Goal: Information Seeking & Learning: Learn about a topic

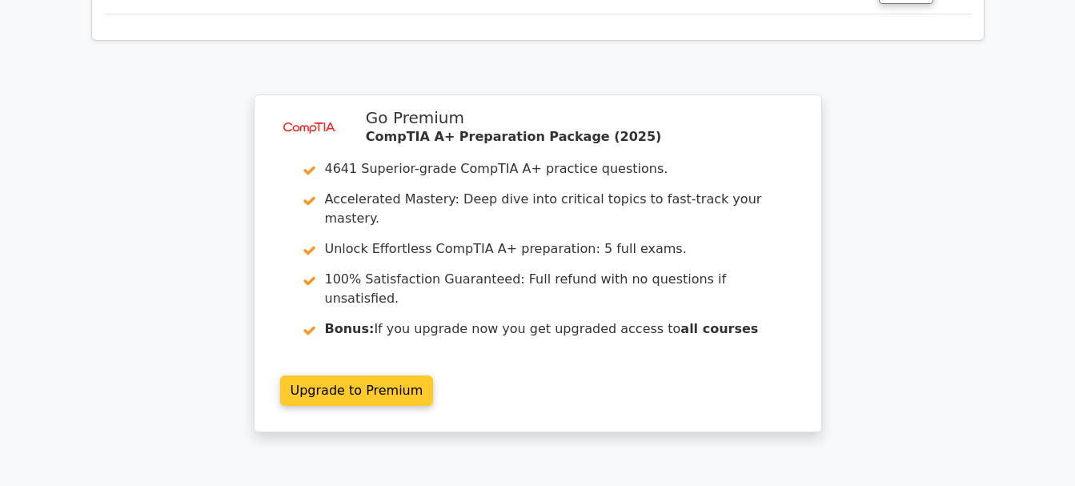
scroll to position [2483, 0]
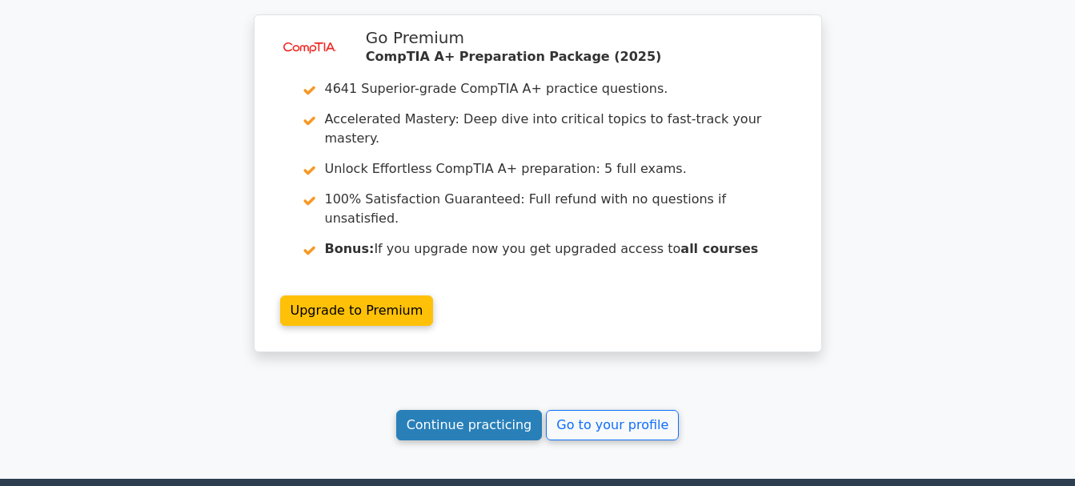
click at [514, 410] on link "Continue practicing" at bounding box center [469, 425] width 147 height 30
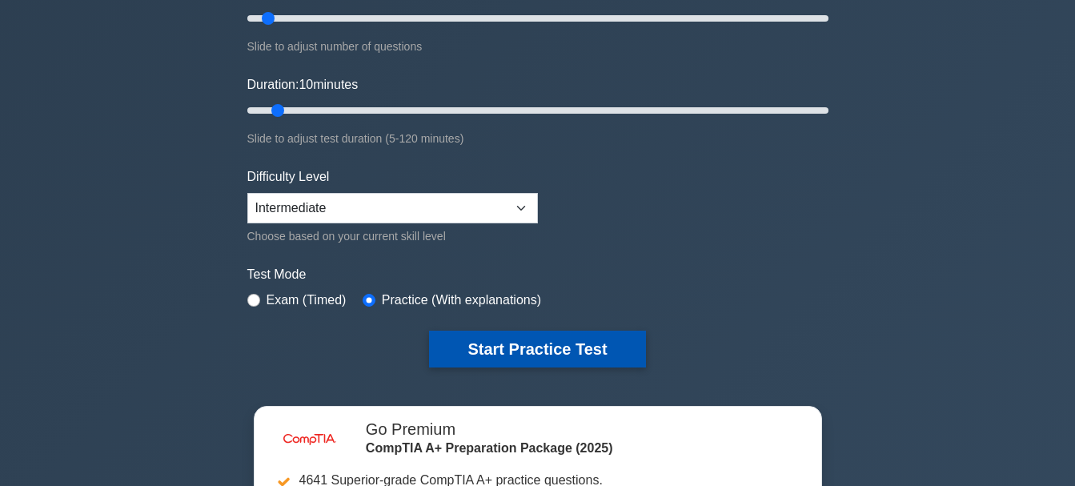
scroll to position [240, 0]
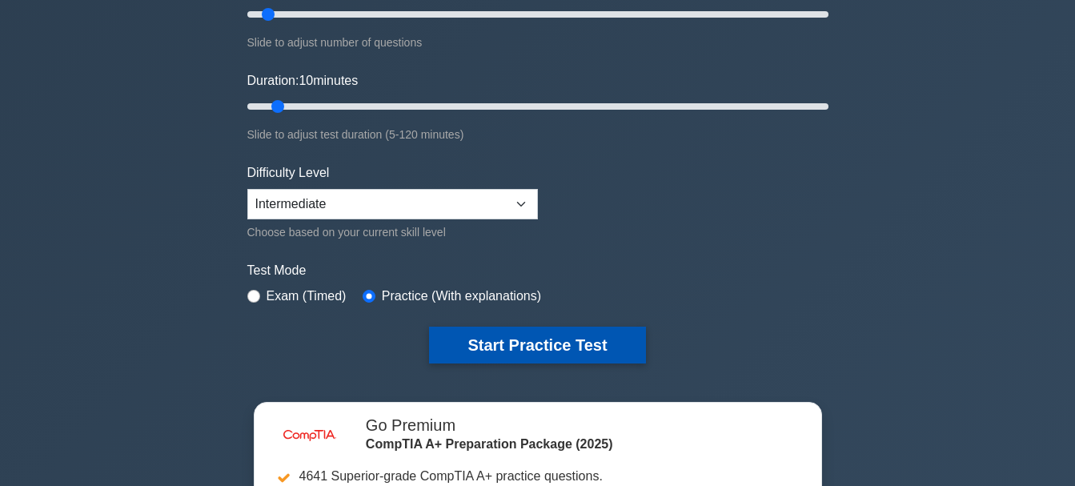
click at [529, 341] on button "Start Practice Test" at bounding box center [537, 345] width 216 height 37
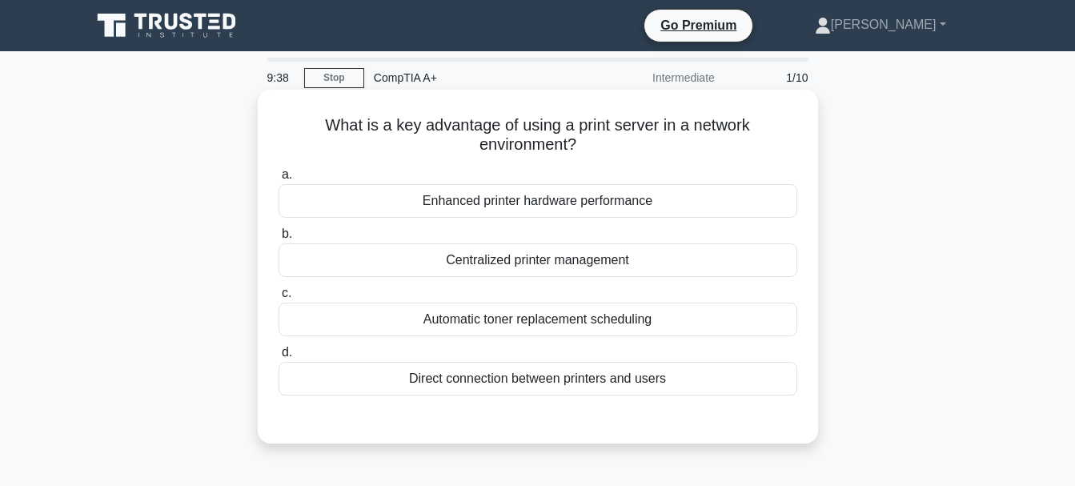
click at [529, 382] on div "Direct connection between printers and users" at bounding box center [538, 379] width 519 height 34
click at [279, 358] on input "d. Direct connection between printers and users" at bounding box center [279, 353] width 0 height 10
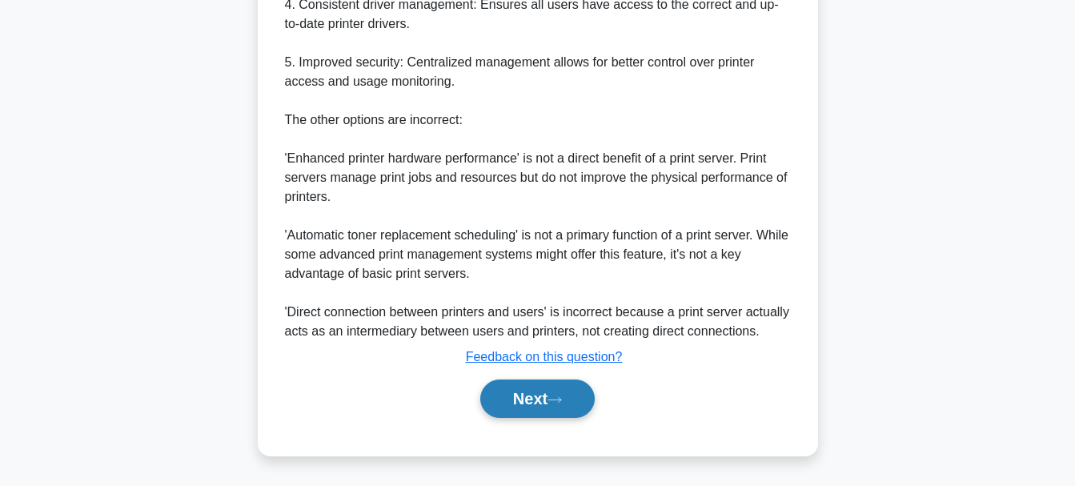
click at [532, 395] on button "Next" at bounding box center [537, 399] width 115 height 38
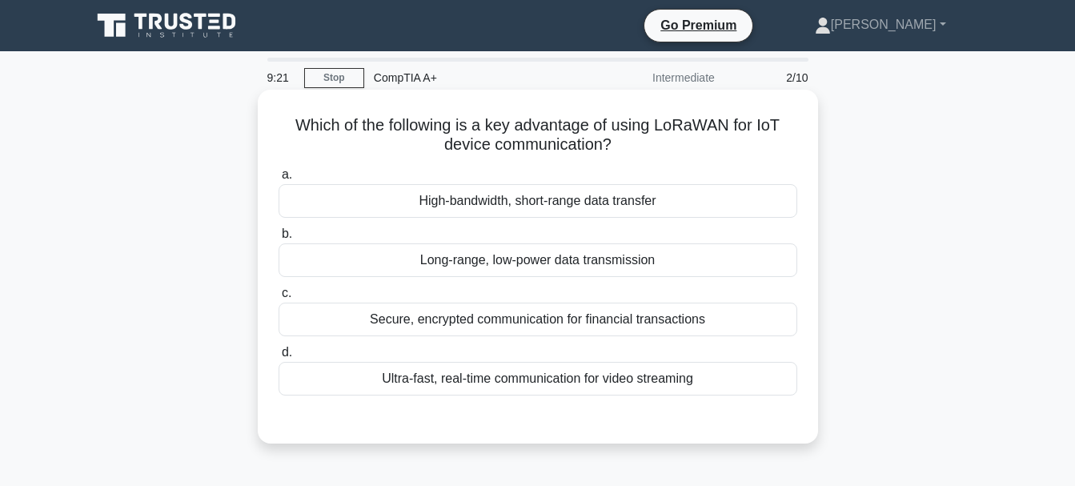
click at [529, 204] on div "High-bandwidth, short-range data transfer" at bounding box center [538, 201] width 519 height 34
click at [279, 180] on input "a. High-bandwidth, short-range data transfer" at bounding box center [279, 175] width 0 height 10
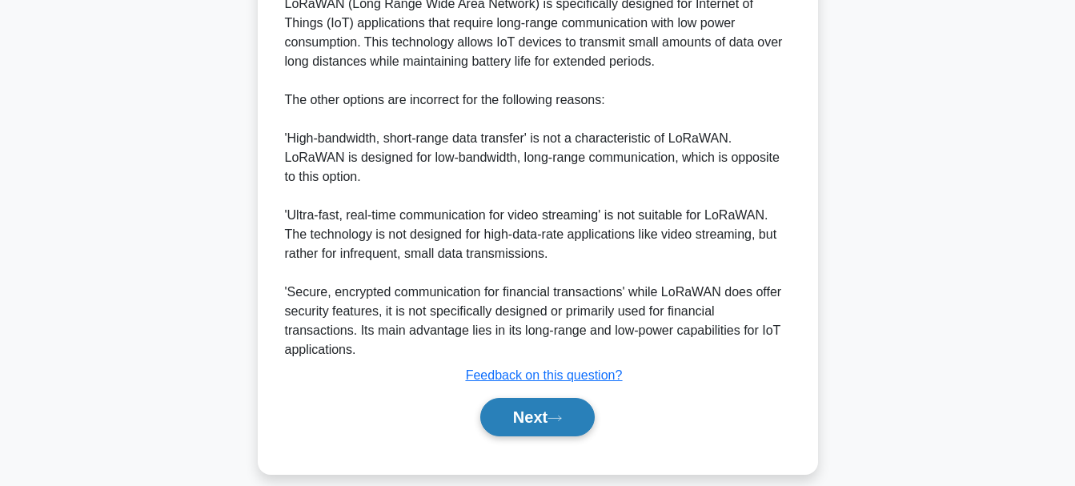
click at [547, 398] on button "Next" at bounding box center [537, 417] width 115 height 38
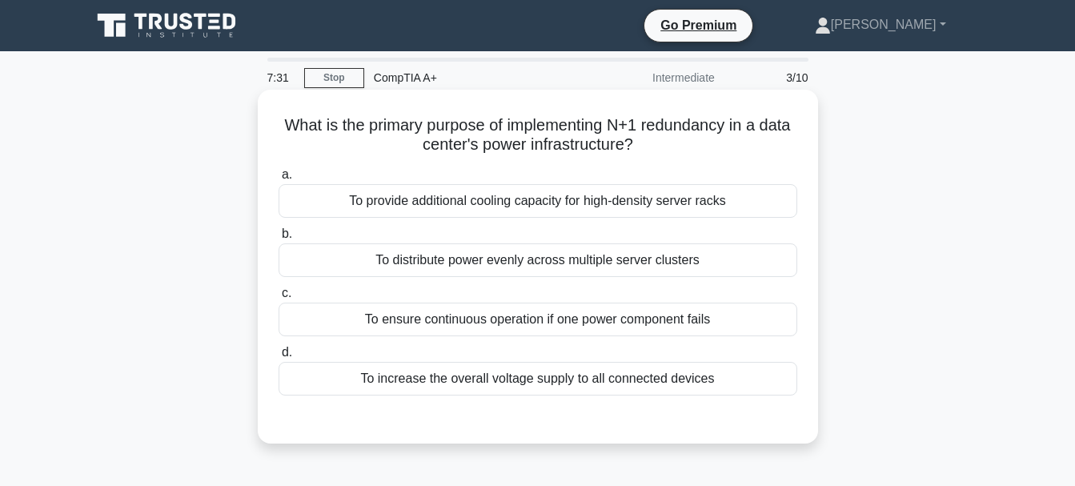
drag, startPoint x: 582, startPoint y: 143, endPoint x: 670, endPoint y: 150, distance: 88.3
click at [667, 150] on h5 "What is the primary purpose of implementing N+1 redundancy in a data center's p…" at bounding box center [538, 135] width 522 height 40
click at [653, 149] on icon ".spinner_0XTQ{transform-origin:center;animation:spinner_y6GP .75s linear infini…" at bounding box center [642, 145] width 19 height 19
click at [561, 139] on h5 "What is the primary purpose of implementing N+1 redundancy in a data center's p…" at bounding box center [538, 135] width 522 height 40
click at [545, 145] on h5 "What is the primary purpose of implementing N+1 redundancy in a data center's p…" at bounding box center [538, 135] width 522 height 40
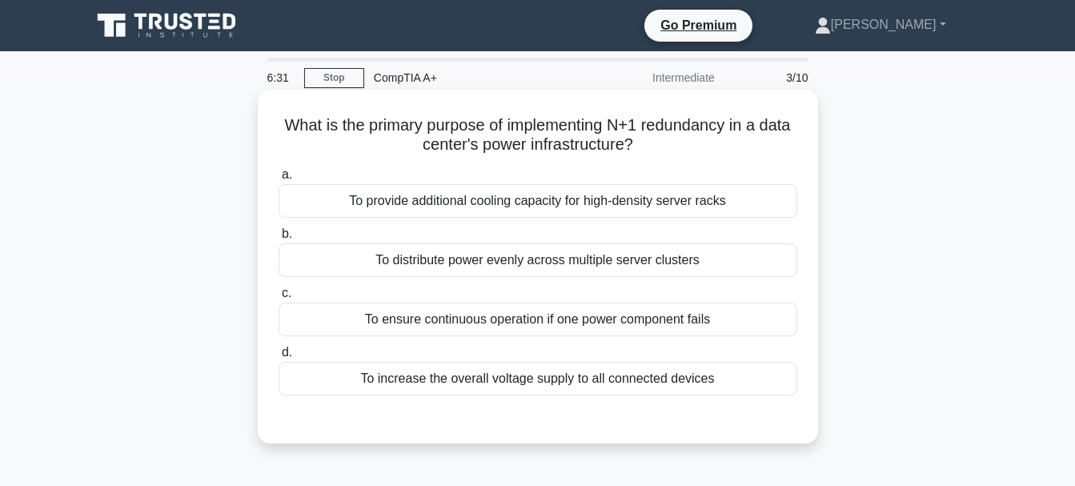
click at [522, 385] on div "To increase the overall voltage supply to all connected devices" at bounding box center [538, 379] width 519 height 34
click at [279, 358] on input "d. To increase the overall voltage supply to all connected devices" at bounding box center [279, 353] width 0 height 10
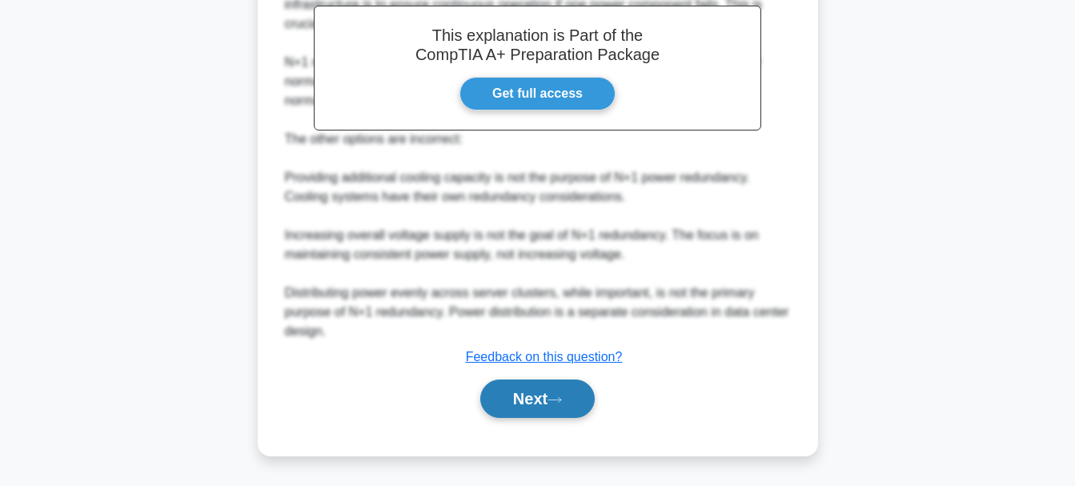
click at [519, 392] on button "Next" at bounding box center [537, 399] width 115 height 38
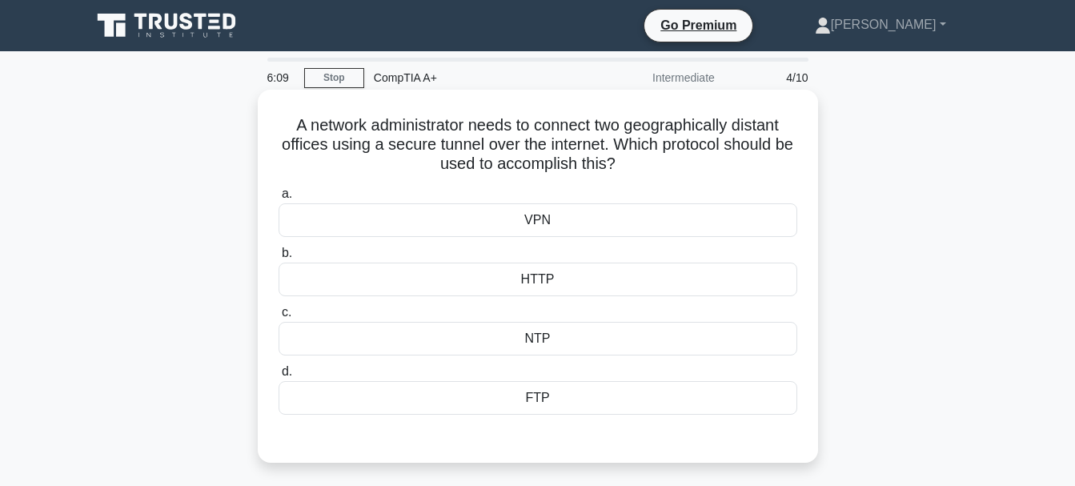
click at [547, 336] on div "NTP" at bounding box center [538, 339] width 519 height 34
click at [279, 318] on input "c. NTP" at bounding box center [279, 313] width 0 height 10
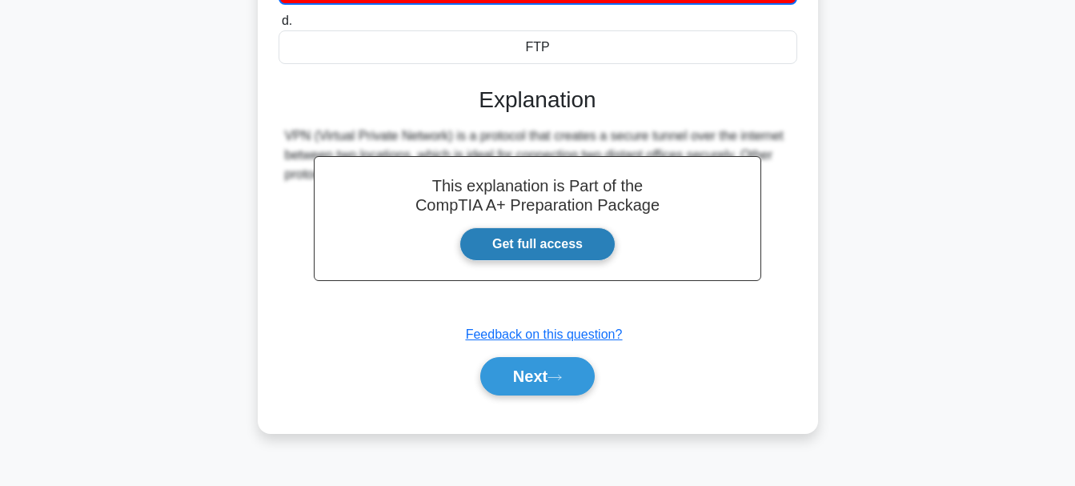
scroll to position [379, 0]
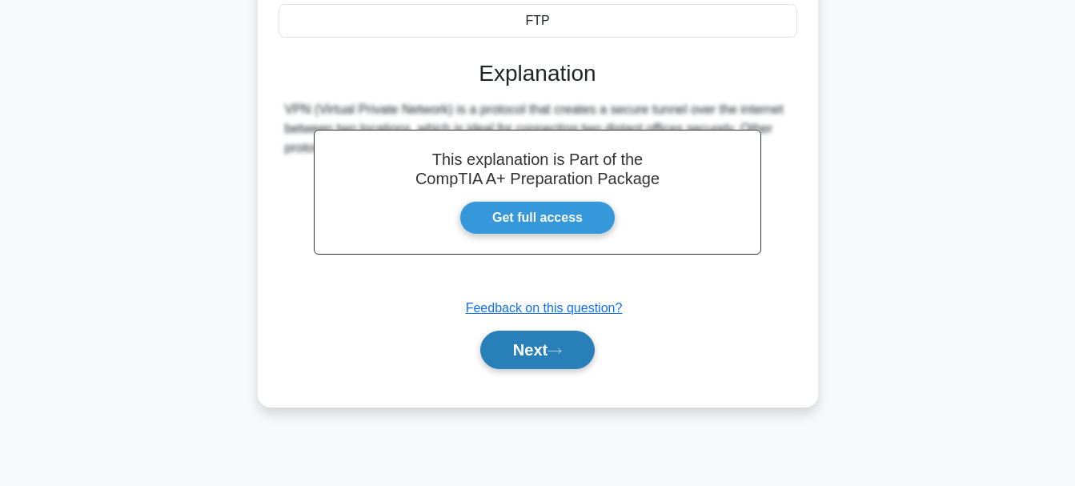
click at [545, 344] on button "Next" at bounding box center [537, 350] width 115 height 38
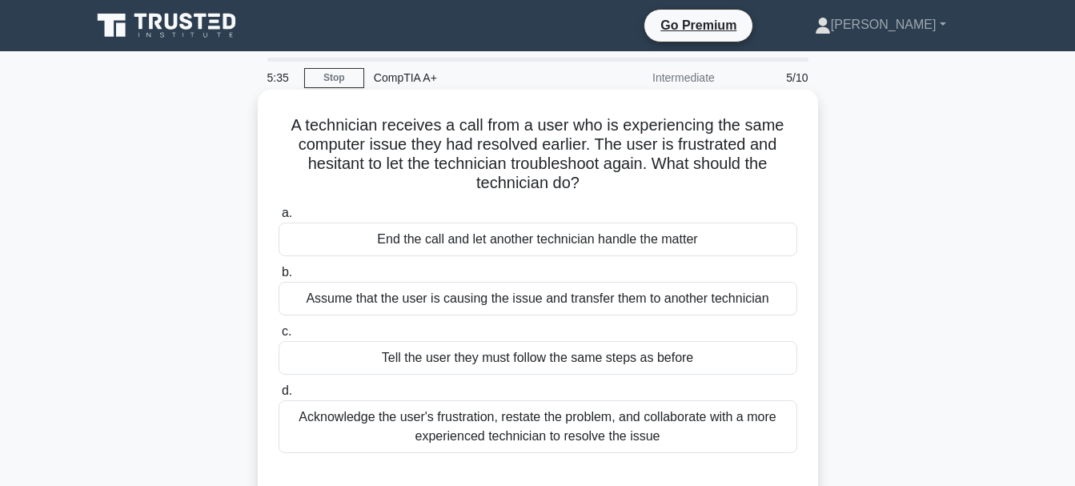
scroll to position [80, 0]
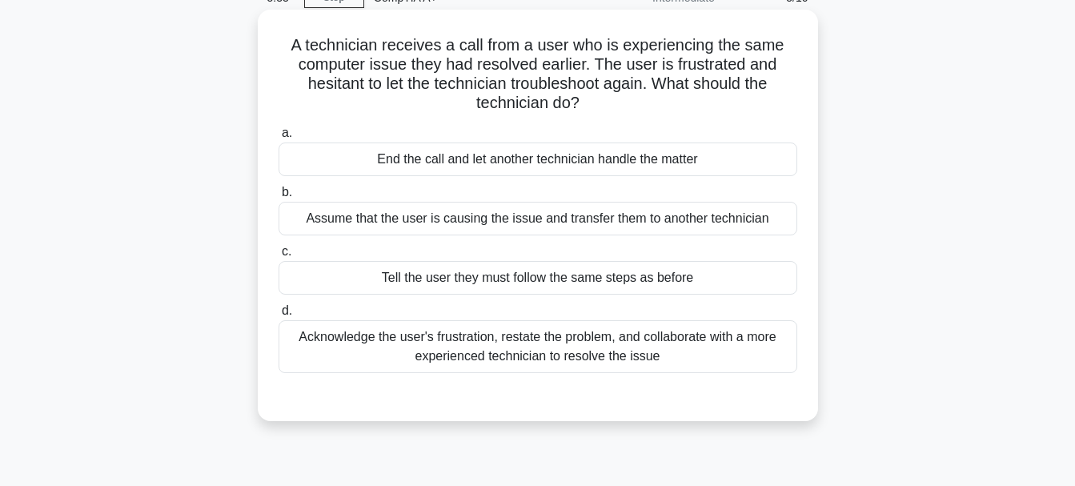
click at [550, 353] on div "Acknowledge the user's frustration, restate the problem, and collaborate with a…" at bounding box center [538, 346] width 519 height 53
click at [279, 316] on input "d. Acknowledge the user's frustration, restate the problem, and collaborate wit…" at bounding box center [279, 311] width 0 height 10
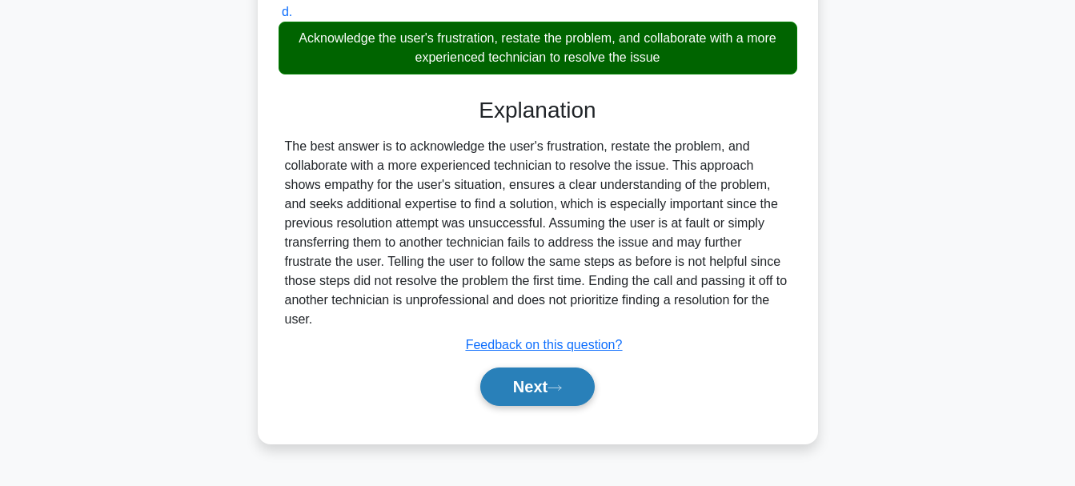
click at [549, 368] on button "Next" at bounding box center [537, 387] width 115 height 38
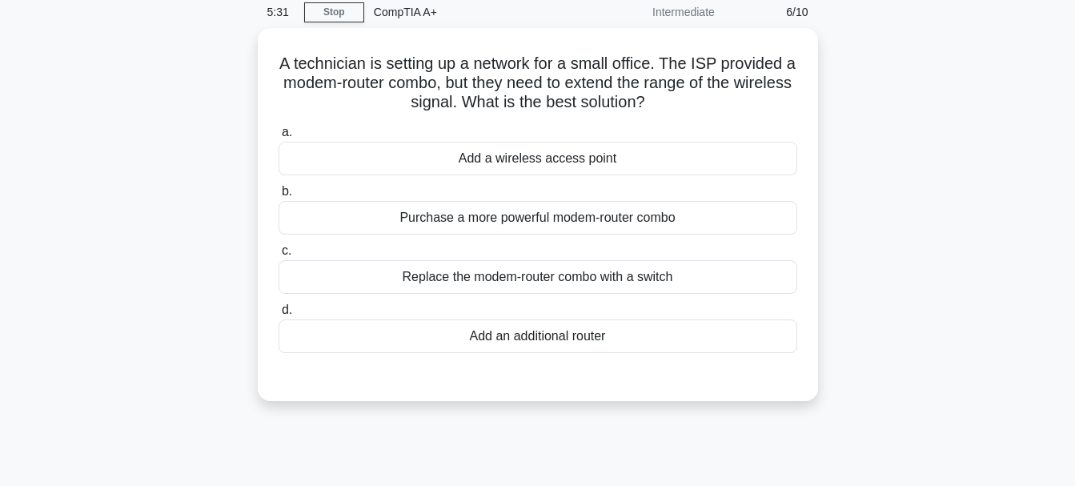
scroll to position [0, 0]
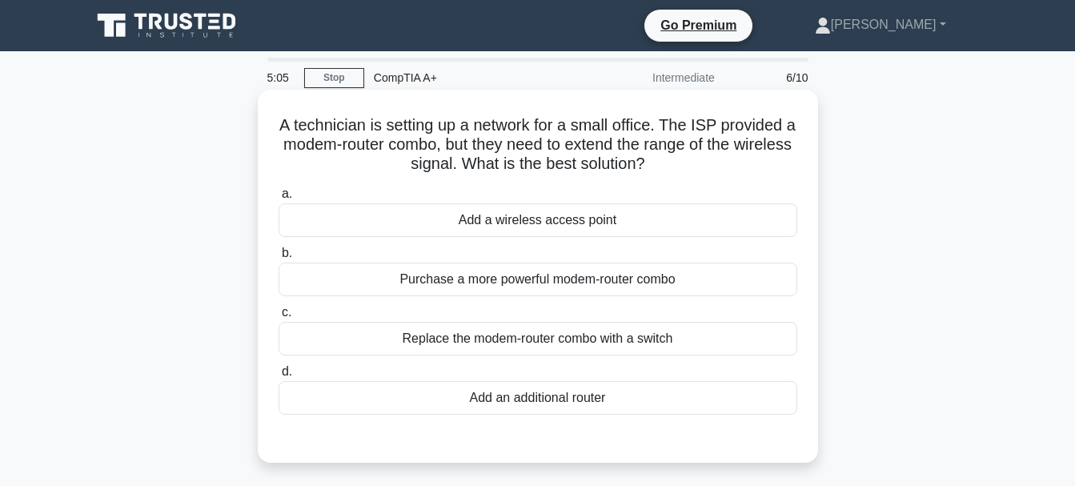
click at [595, 346] on div "Replace the modem-router combo with a switch" at bounding box center [538, 339] width 519 height 34
click at [279, 318] on input "c. Replace the modem-router combo with a switch" at bounding box center [279, 313] width 0 height 10
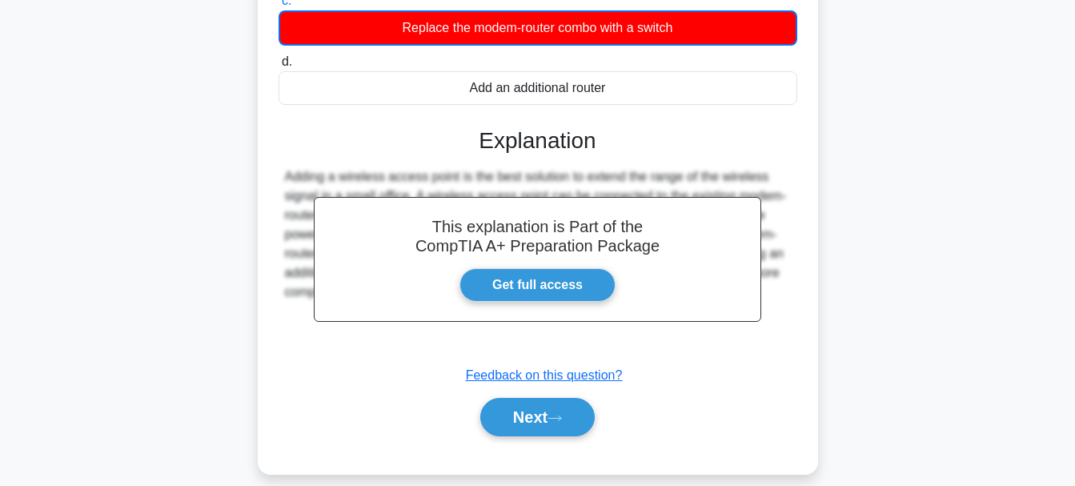
scroll to position [379, 0]
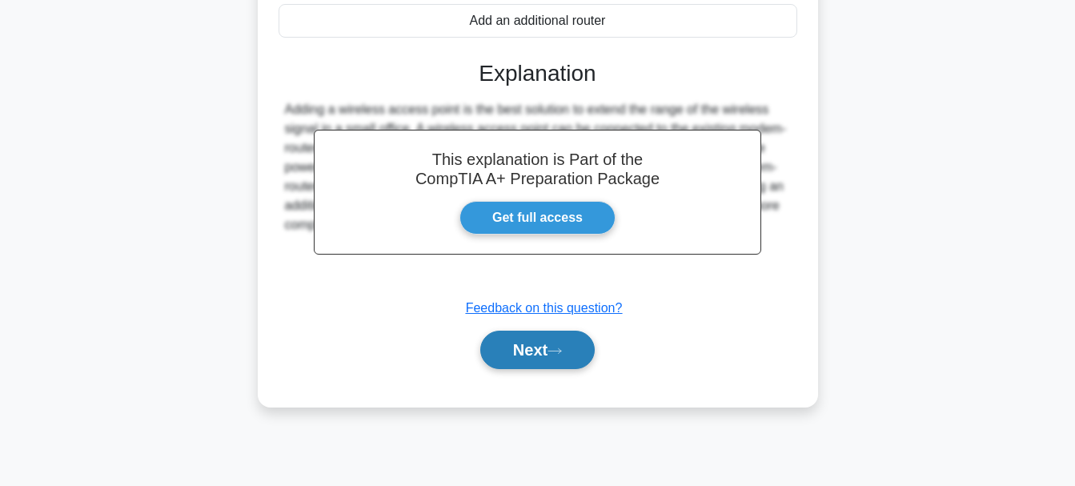
click at [566, 365] on button "Next" at bounding box center [537, 350] width 115 height 38
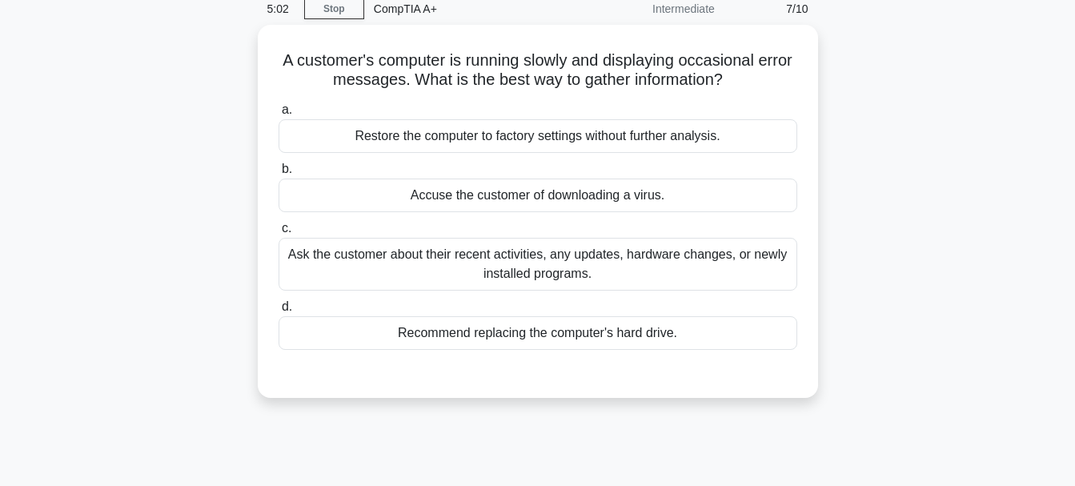
scroll to position [0, 0]
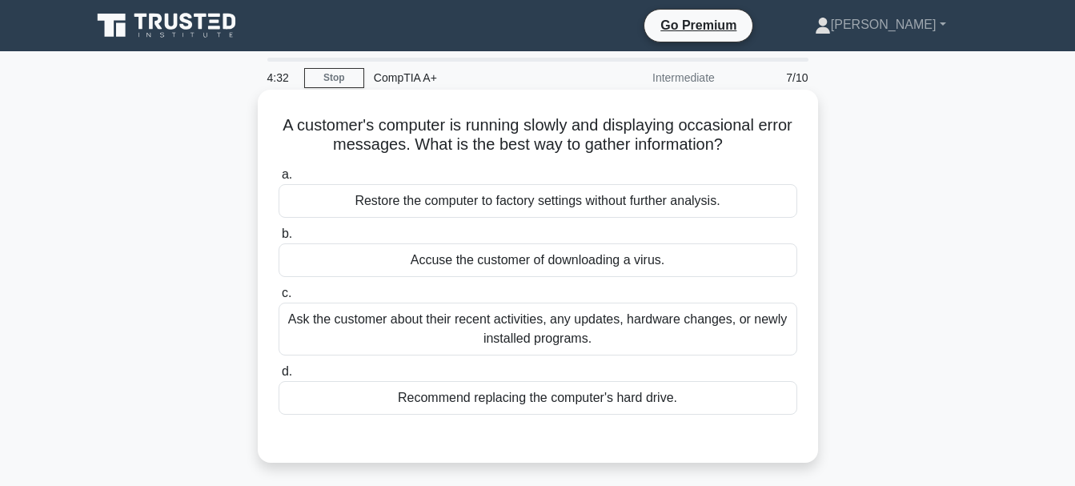
click at [636, 328] on div "Ask the customer about their recent activities, any updates, hardware changes, …" at bounding box center [538, 329] width 519 height 53
click at [279, 299] on input "c. Ask the customer about their recent activities, any updates, hardware change…" at bounding box center [279, 293] width 0 height 10
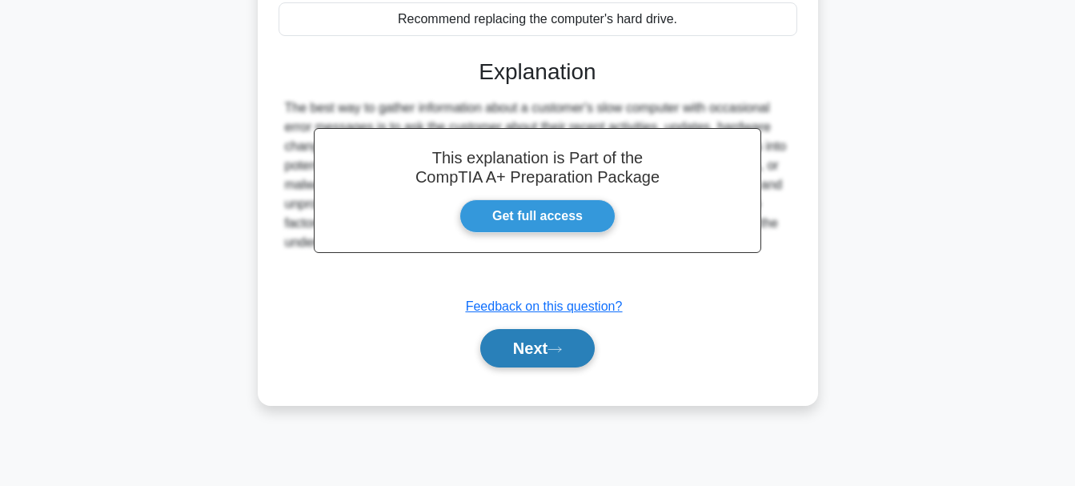
click at [562, 354] on icon at bounding box center [555, 349] width 14 height 9
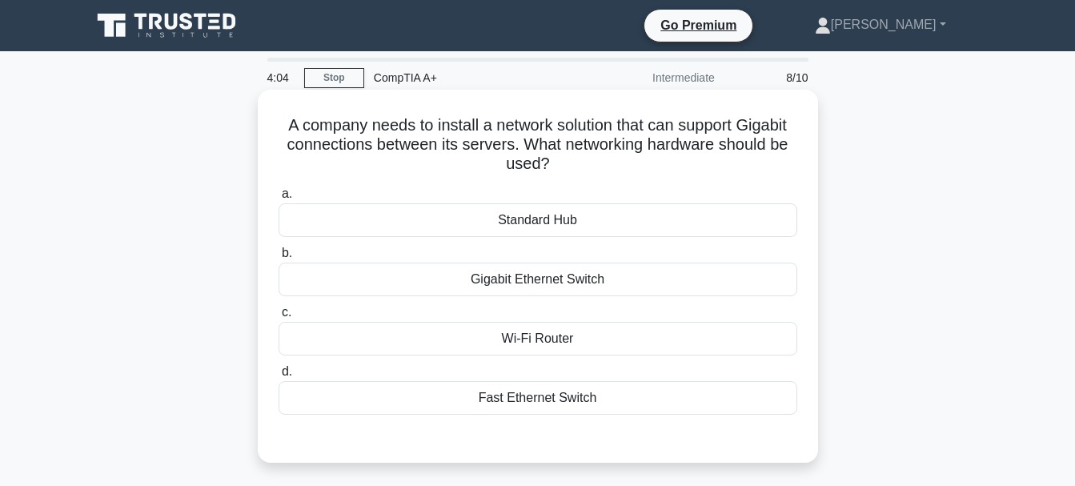
click at [519, 267] on div "Gigabit Ethernet Switch" at bounding box center [538, 280] width 519 height 34
click at [279, 259] on input "b. Gigabit Ethernet Switch" at bounding box center [279, 253] width 0 height 10
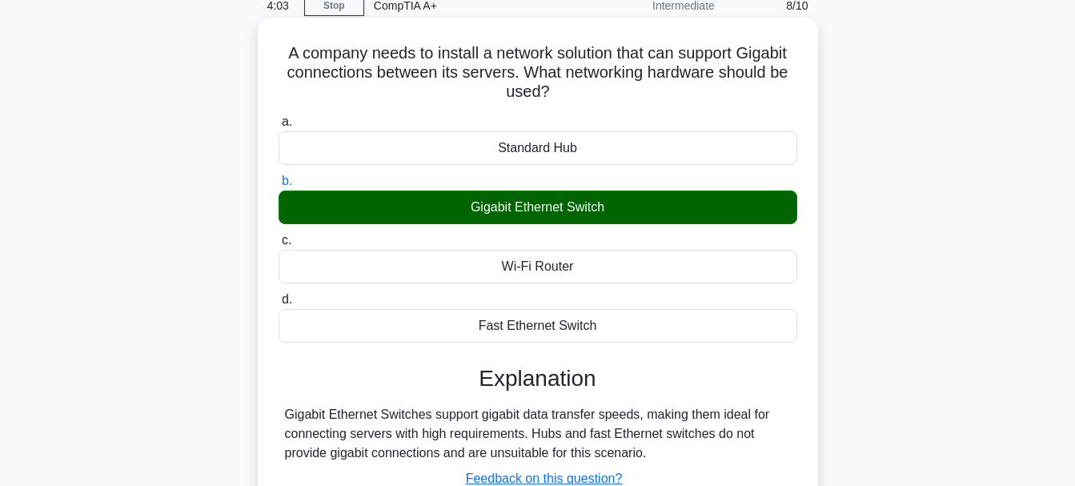
scroll to position [379, 0]
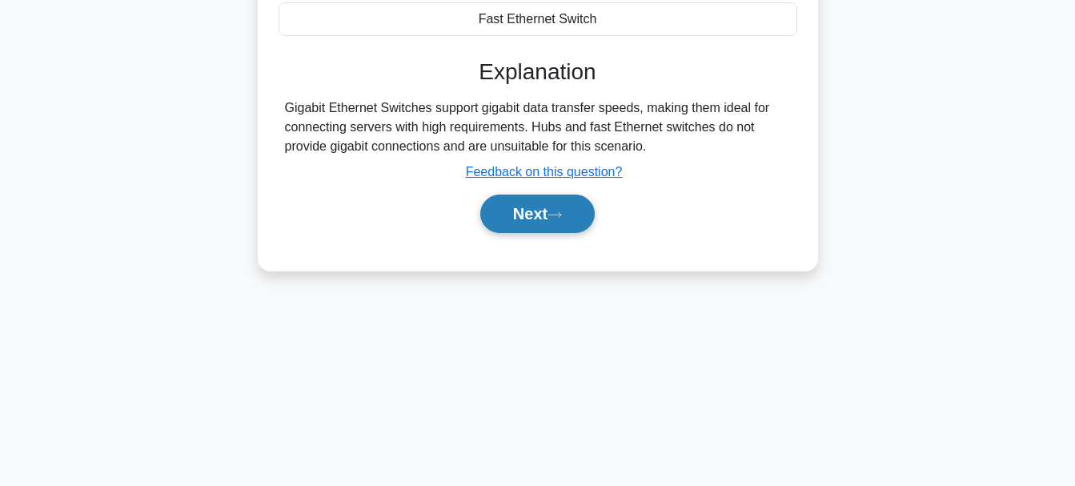
click at [512, 207] on button "Next" at bounding box center [537, 214] width 115 height 38
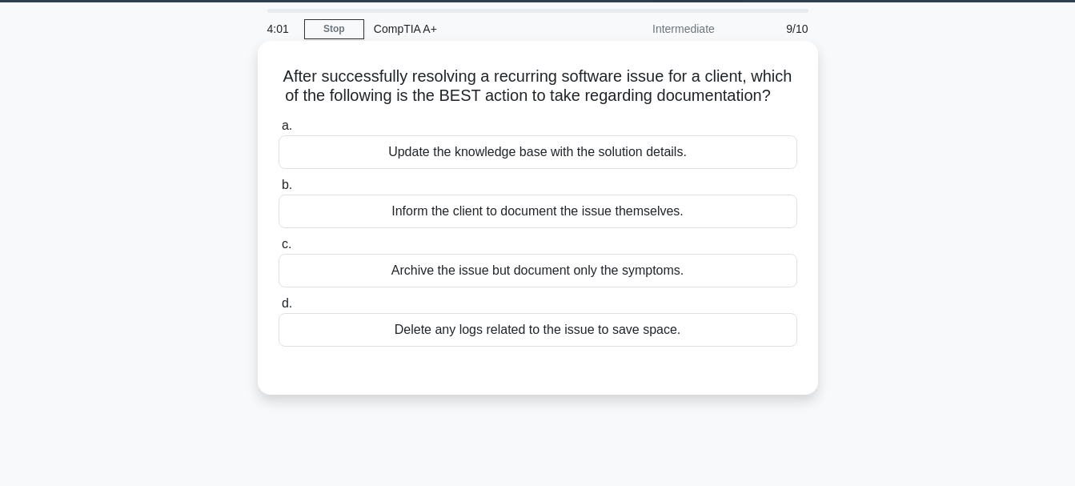
scroll to position [0, 0]
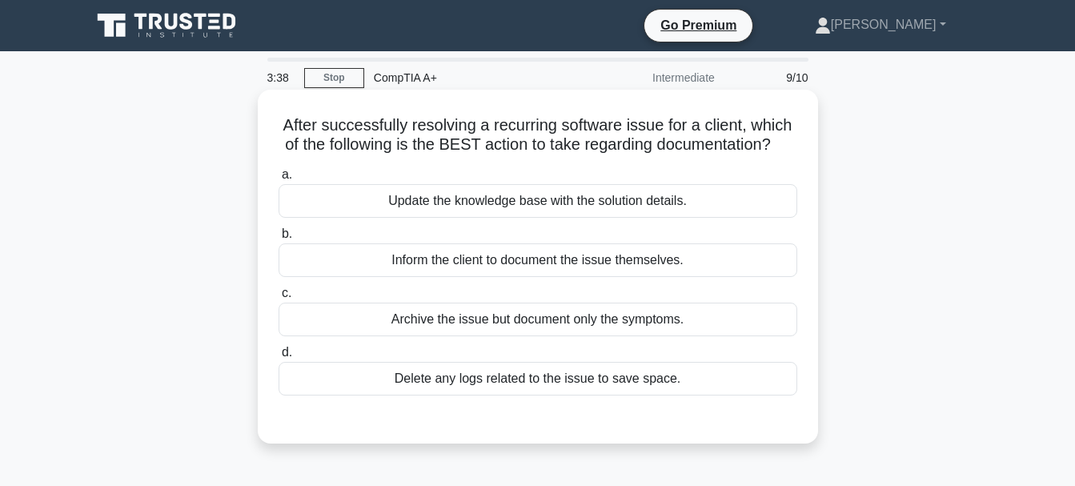
click at [556, 218] on div "Update the knowledge base with the solution details." at bounding box center [538, 201] width 519 height 34
click at [279, 180] on input "a. Update the knowledge base with the solution details." at bounding box center [279, 175] width 0 height 10
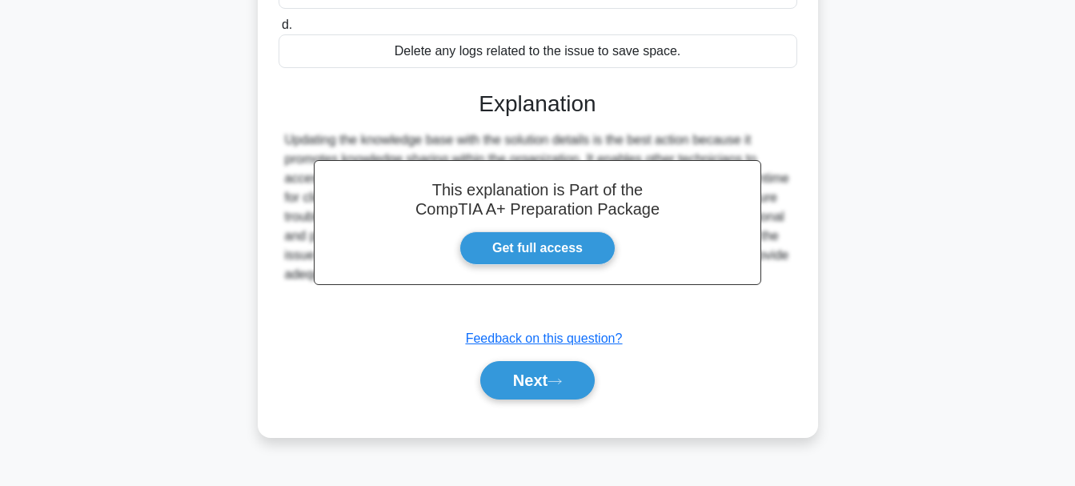
scroll to position [379, 0]
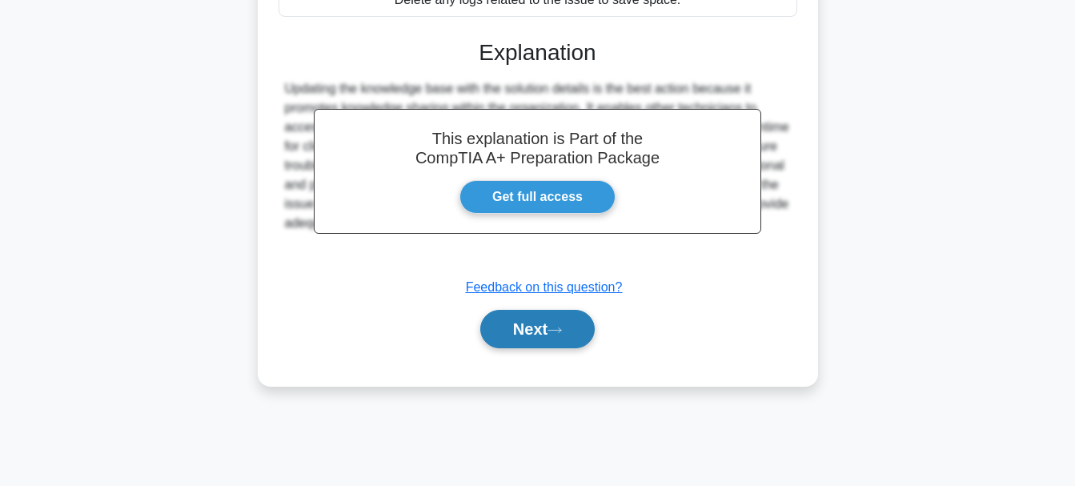
click at [552, 348] on button "Next" at bounding box center [537, 329] width 115 height 38
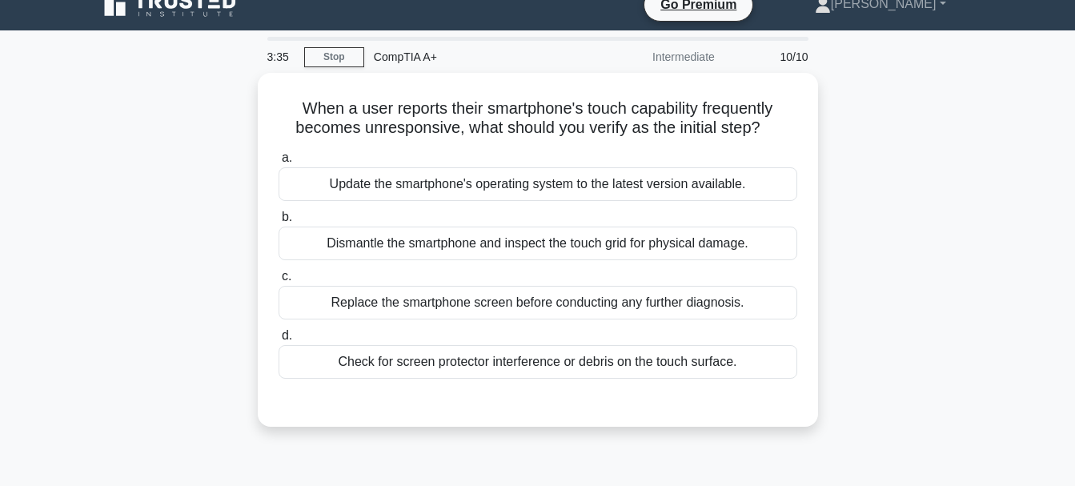
scroll to position [0, 0]
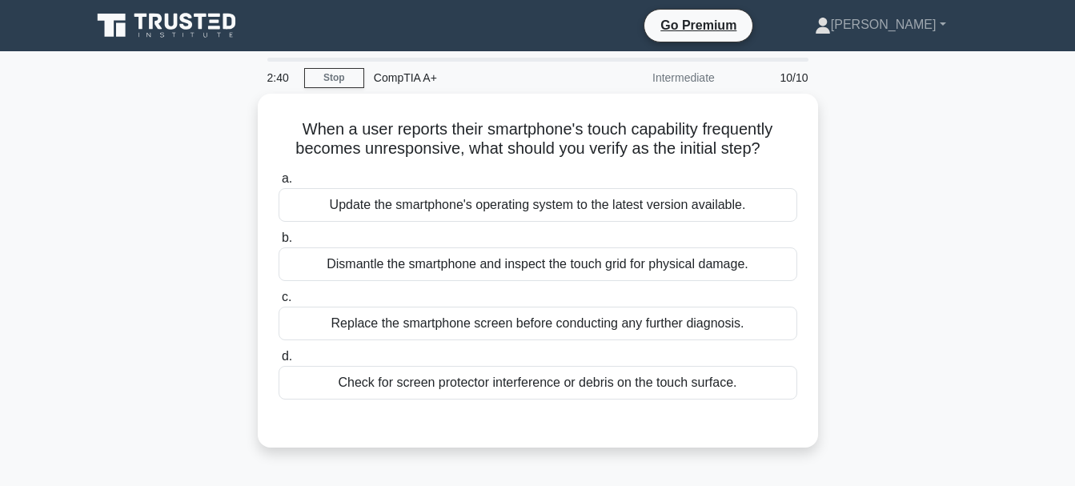
drag, startPoint x: 346, startPoint y: 216, endPoint x: 907, endPoint y: 280, distance: 565.0
click at [907, 280] on div "When a user reports their smartphone's touch capability frequently becomes unre…" at bounding box center [538, 280] width 913 height 373
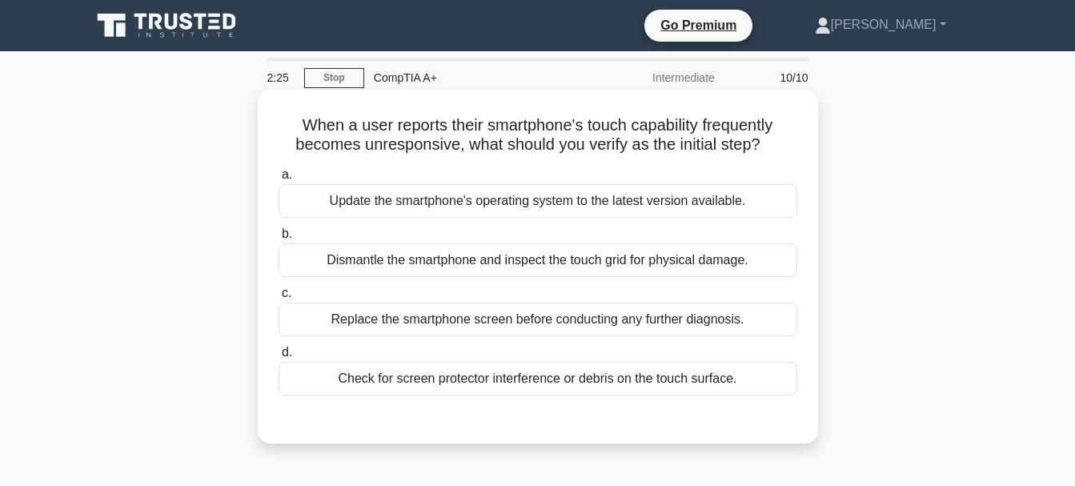
click at [727, 377] on div "Check for screen protector interference or debris on the touch surface." at bounding box center [538, 379] width 519 height 34
click at [279, 358] on input "d. Check for screen protector interference or debris on the touch surface." at bounding box center [279, 353] width 0 height 10
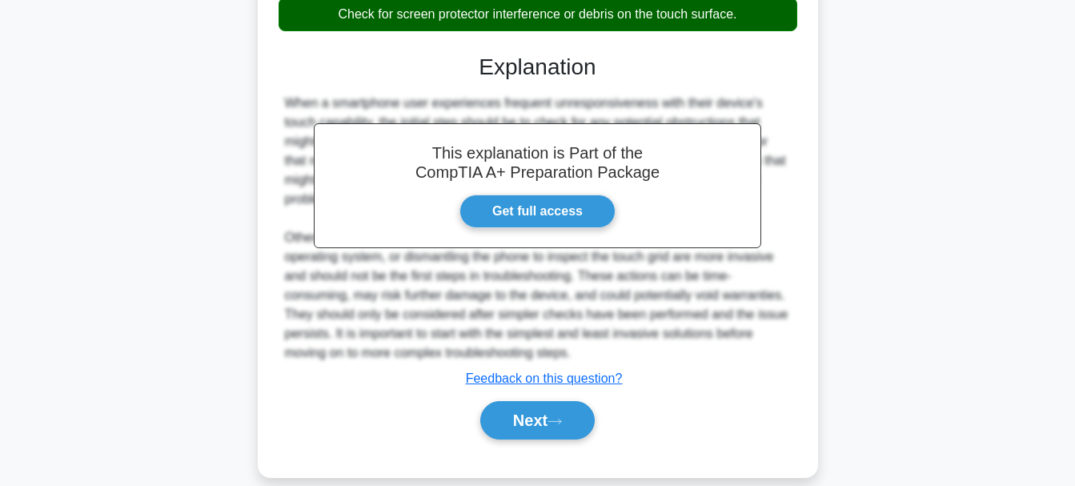
scroll to position [387, 0]
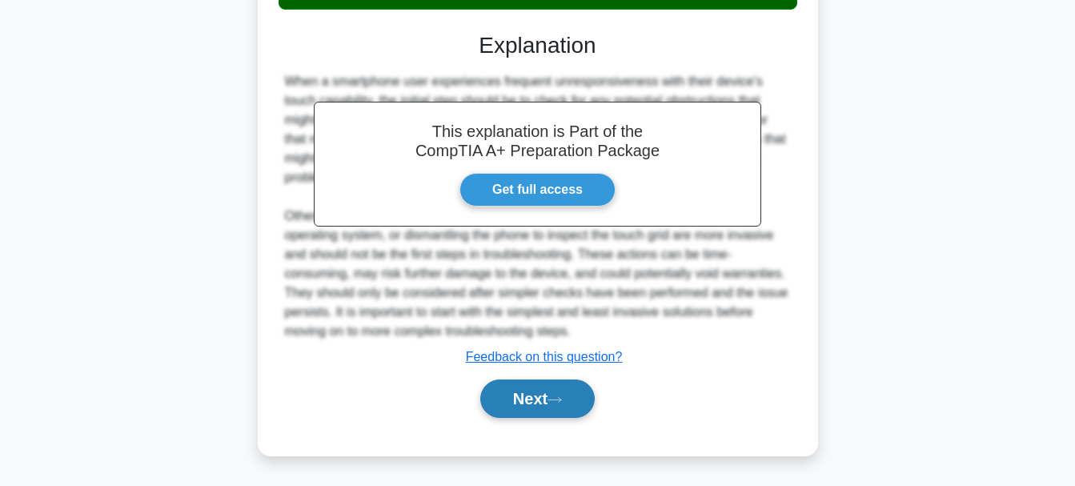
click at [544, 388] on button "Next" at bounding box center [537, 399] width 115 height 38
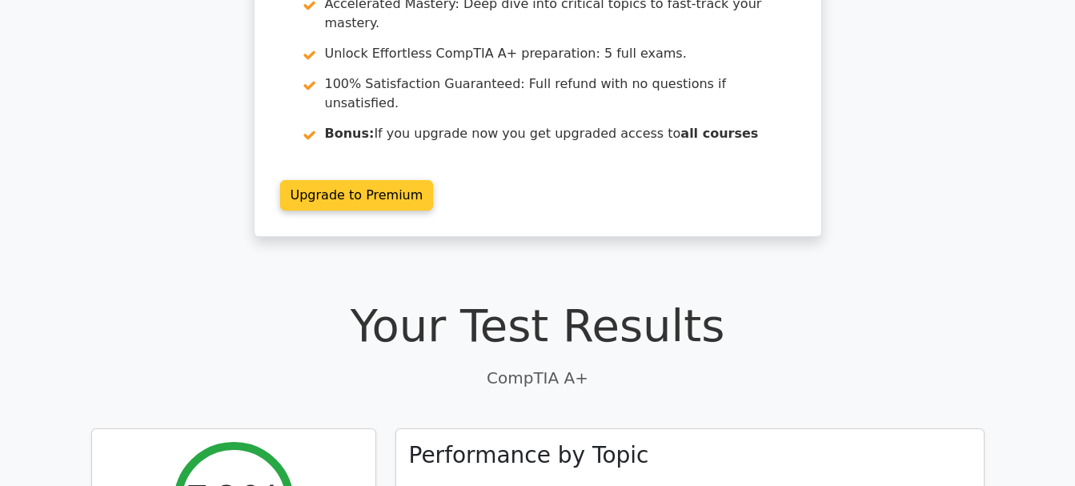
scroll to position [160, 0]
